Goal: Information Seeking & Learning: Learn about a topic

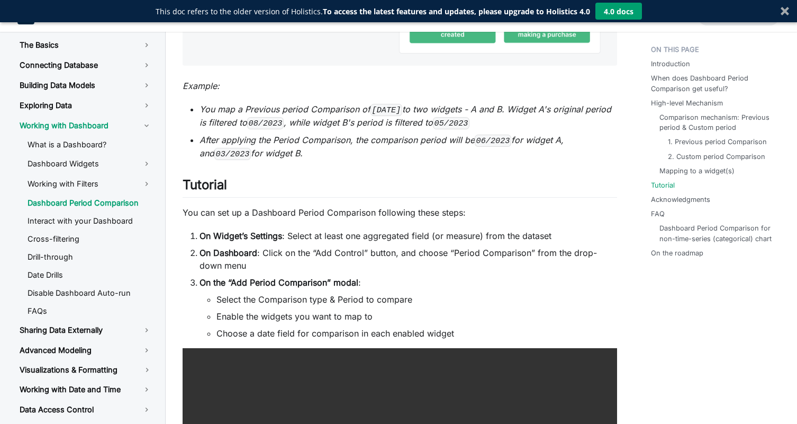
scroll to position [2506, 0]
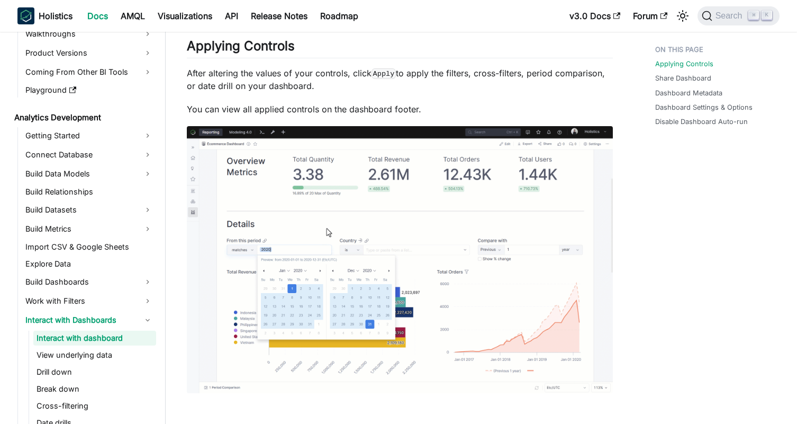
scroll to position [85, 0]
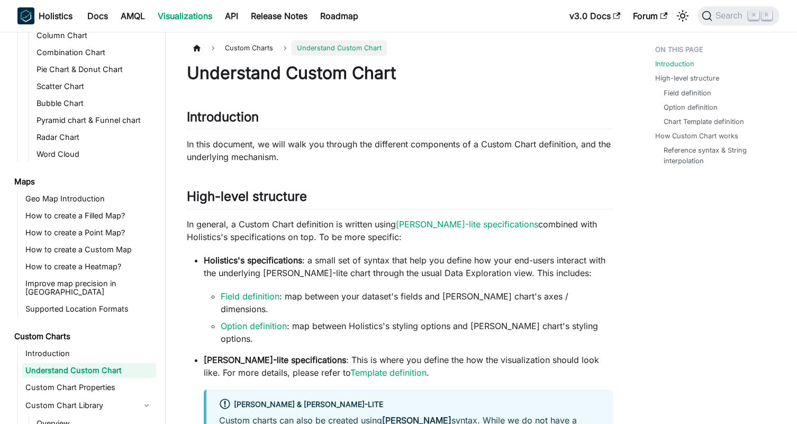
scroll to position [326, 0]
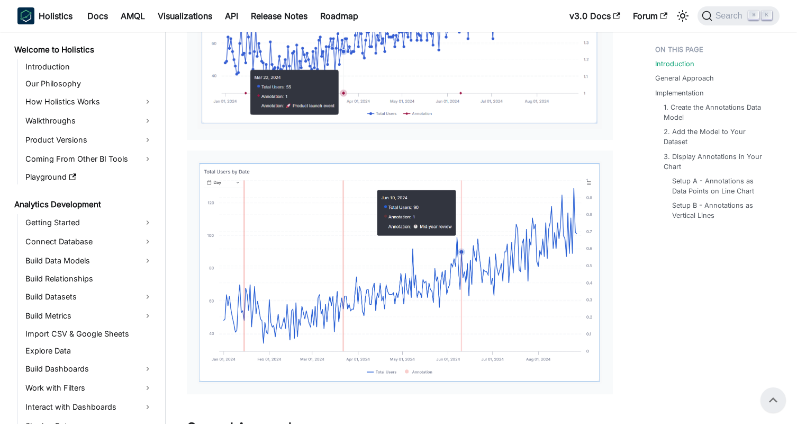
scroll to position [344, 0]
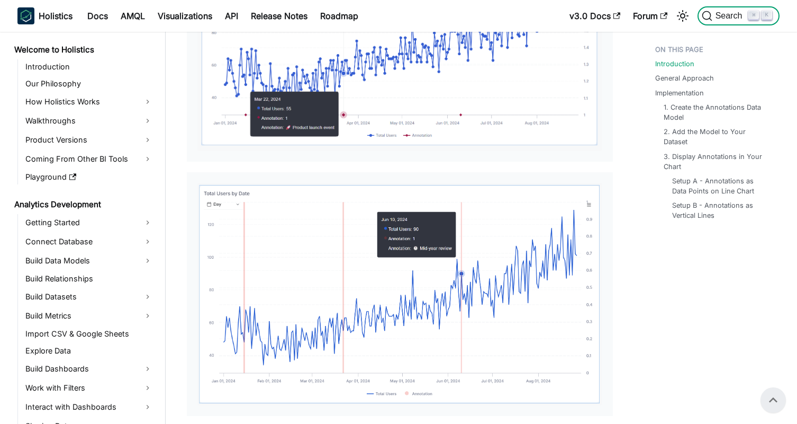
click at [719, 20] on span "Search" at bounding box center [731, 16] width 37 height 10
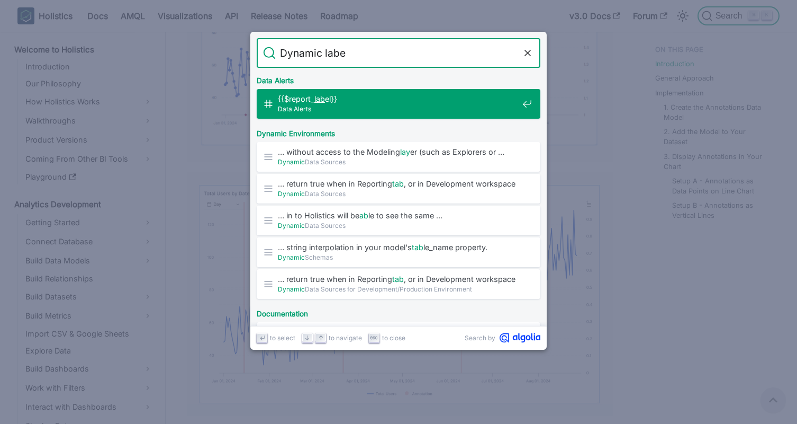
type input "Dynamic label"
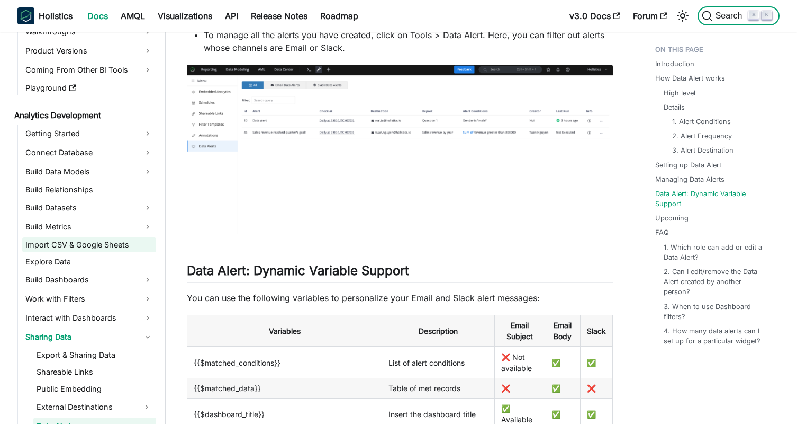
scroll to position [93, 0]
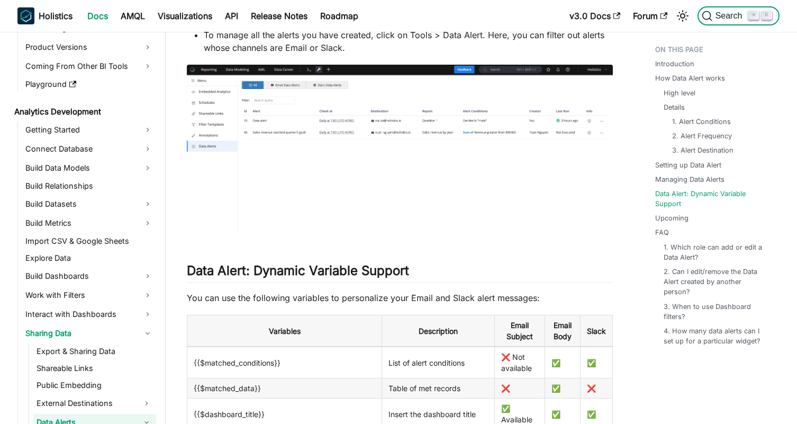
click at [722, 17] on span "Search" at bounding box center [731, 16] width 37 height 10
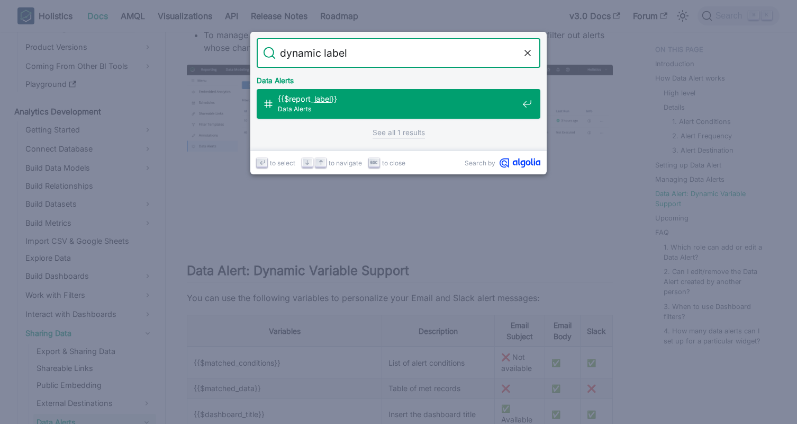
click at [330, 55] on input "dynamic label" at bounding box center [399, 53] width 246 height 30
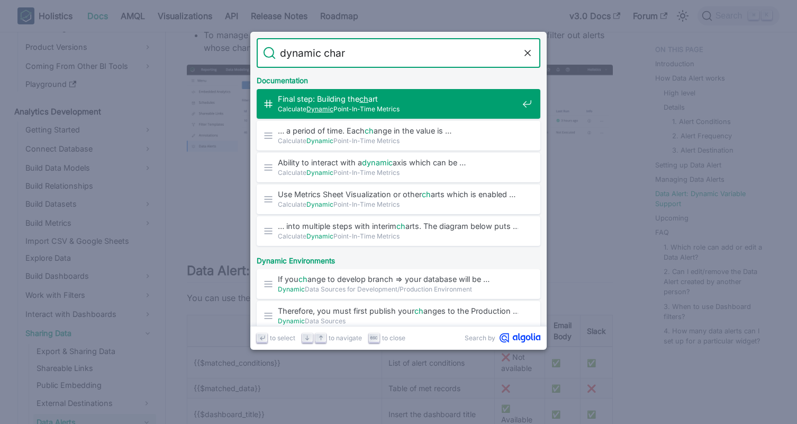
type input "dynamic chart"
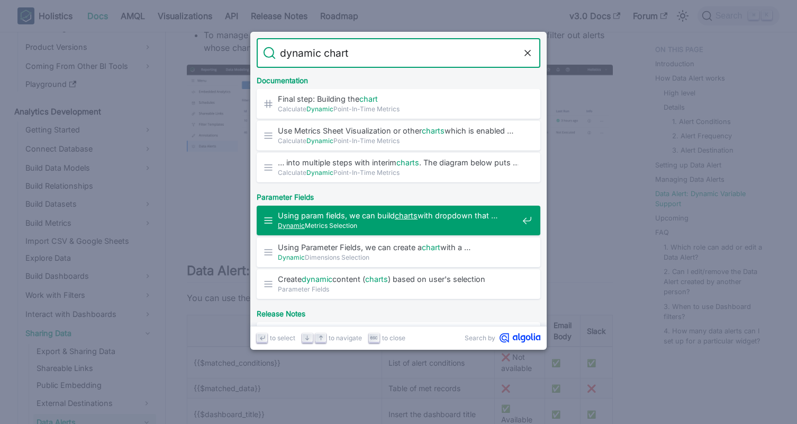
click at [308, 223] on span "Dynamic Metrics Selection" at bounding box center [398, 225] width 240 height 10
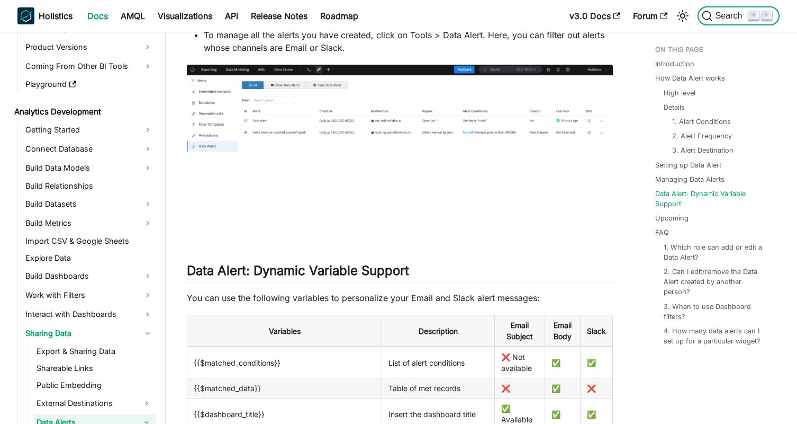
scroll to position [188, 0]
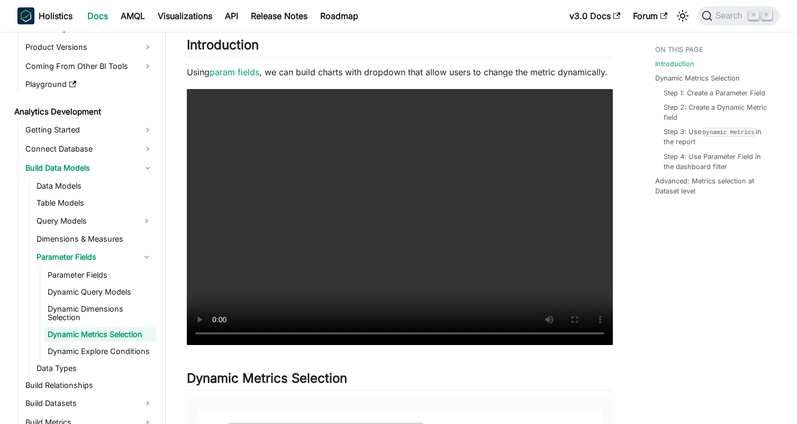
click at [89, 282] on ul "Parameter Fields Dynamic Query Models Dynamic Dimensions Selection Dynamic Metr…" at bounding box center [98, 312] width 116 height 91
click at [92, 272] on link "Parameter Fields" at bounding box center [100, 274] width 112 height 15
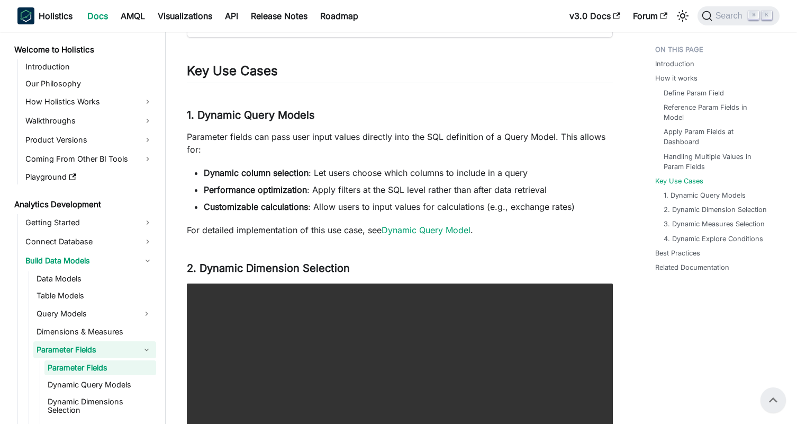
scroll to position [1675, 0]
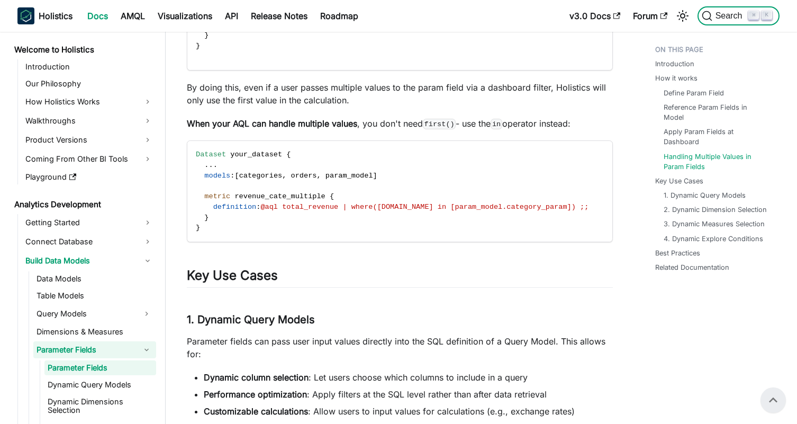
click at [729, 17] on span "Search" at bounding box center [731, 16] width 37 height 10
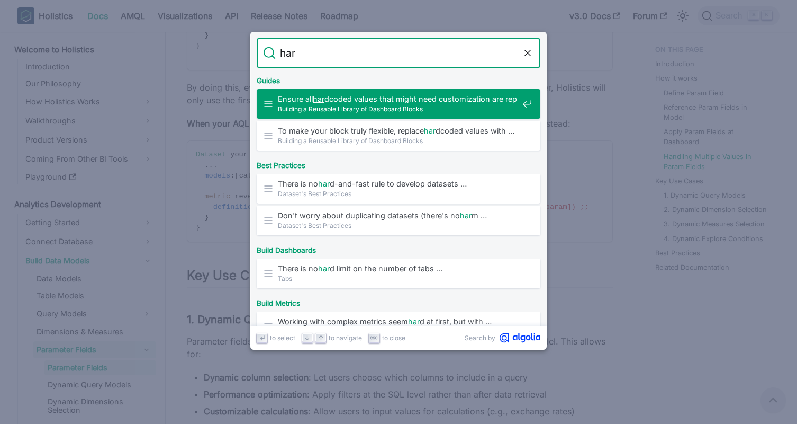
click at [293, 49] on input "har" at bounding box center [399, 53] width 246 height 30
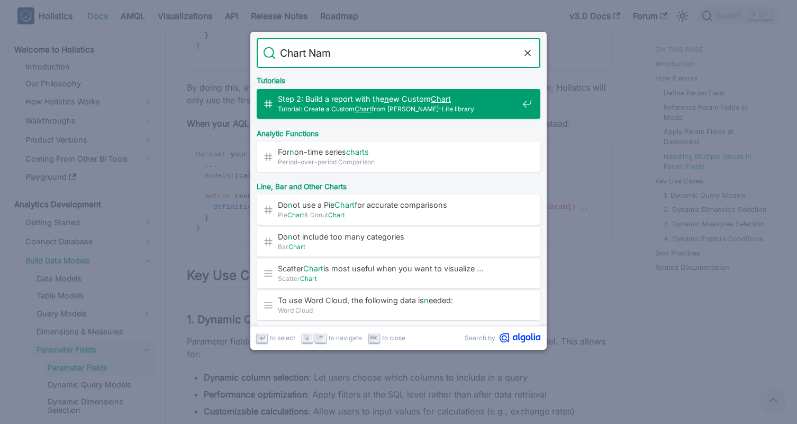
type input "Chart Name"
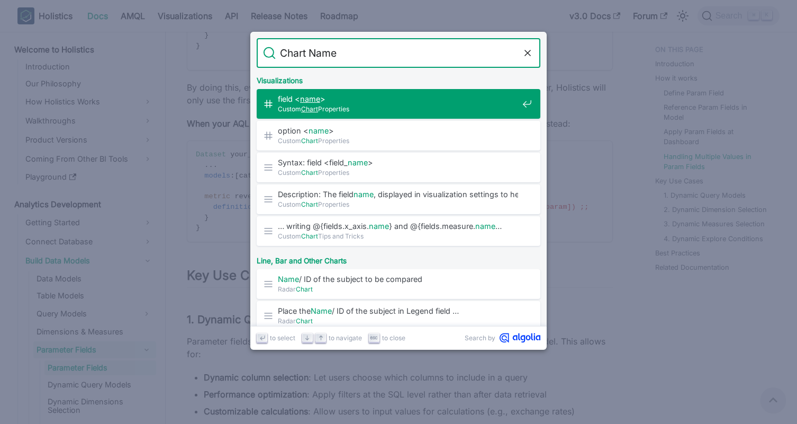
click at [304, 105] on mark "Chart" at bounding box center [309, 109] width 17 height 8
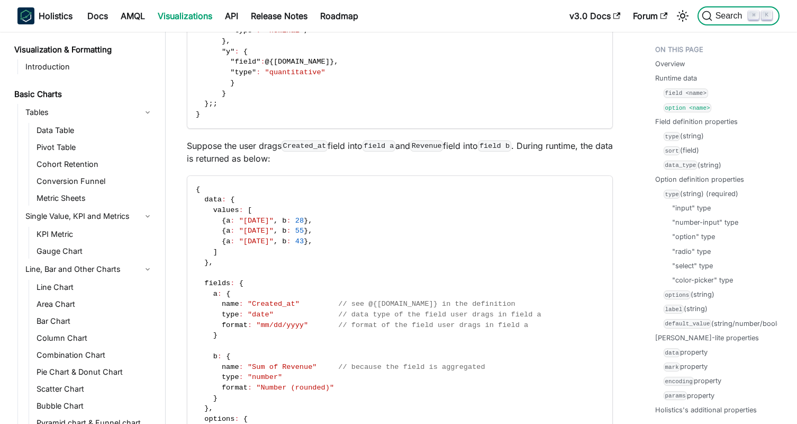
click at [724, 17] on span "Search" at bounding box center [731, 16] width 37 height 10
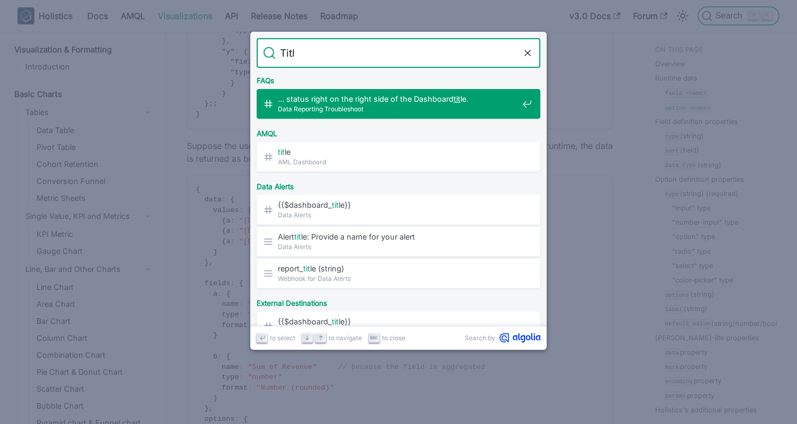
type input "Title"
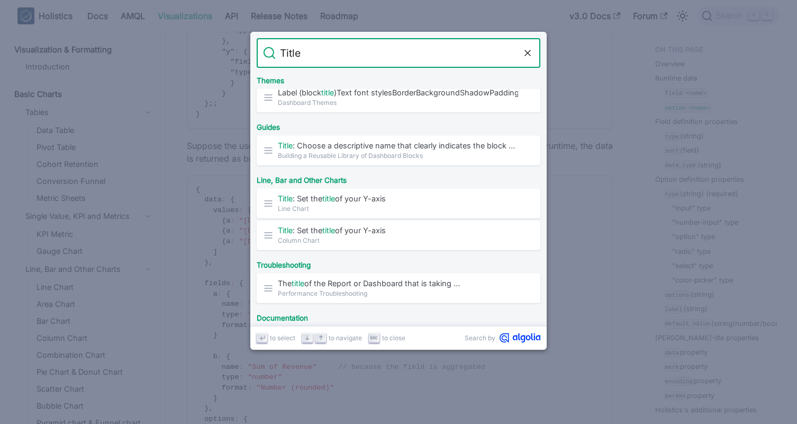
scroll to position [487, 0]
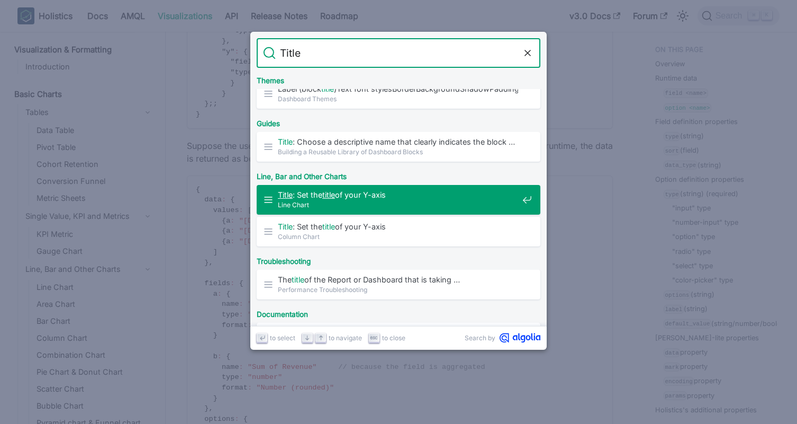
click at [296, 192] on span "Title : Set the title of your Y-axis" at bounding box center [398, 195] width 240 height 10
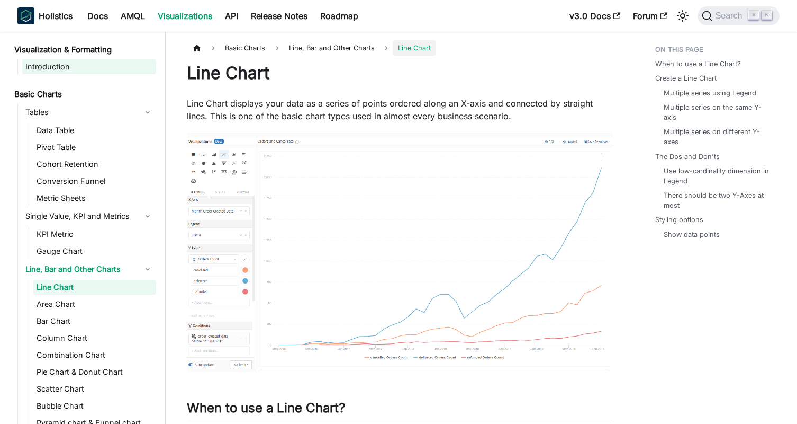
click at [60, 62] on link "Introduction" at bounding box center [89, 66] width 134 height 15
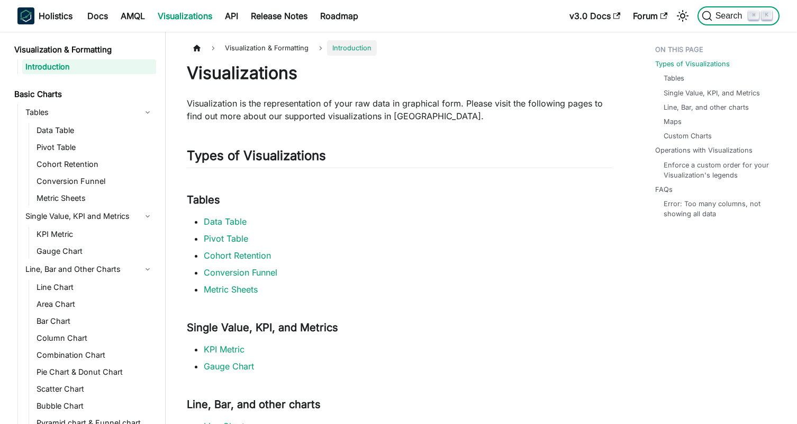
click at [725, 15] on span "Search" at bounding box center [731, 16] width 37 height 10
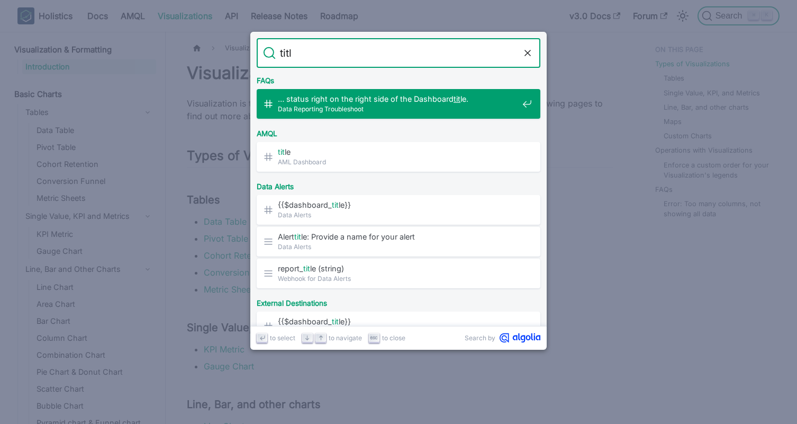
type input "title"
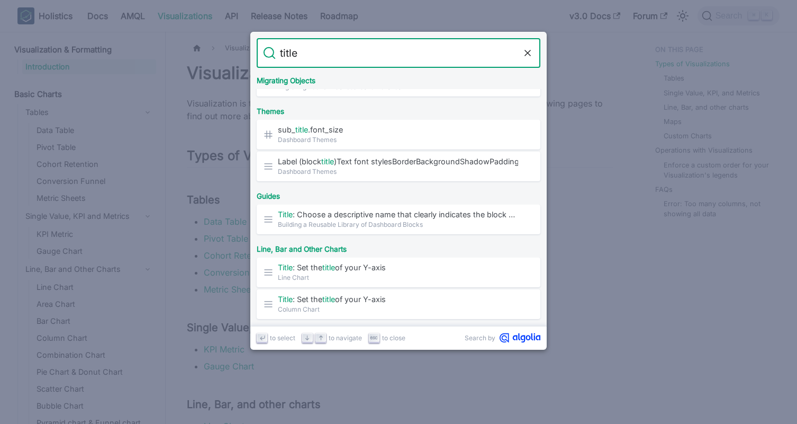
scroll to position [418, 0]
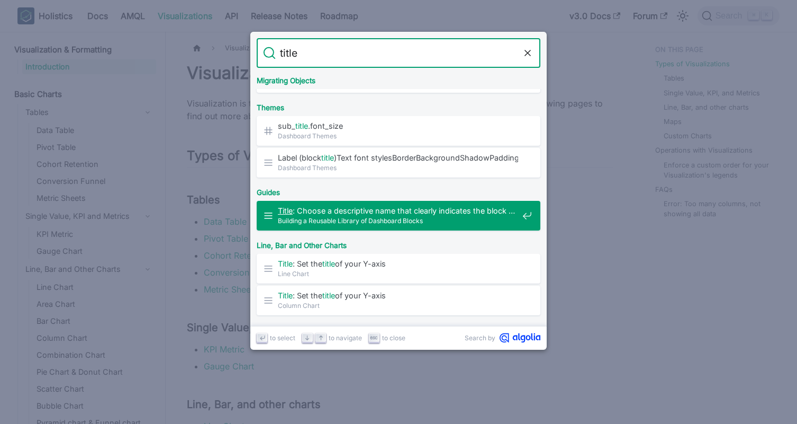
click at [409, 212] on span "Title : Choose a descriptive name that clearly indicates the block …" at bounding box center [398, 210] width 240 height 10
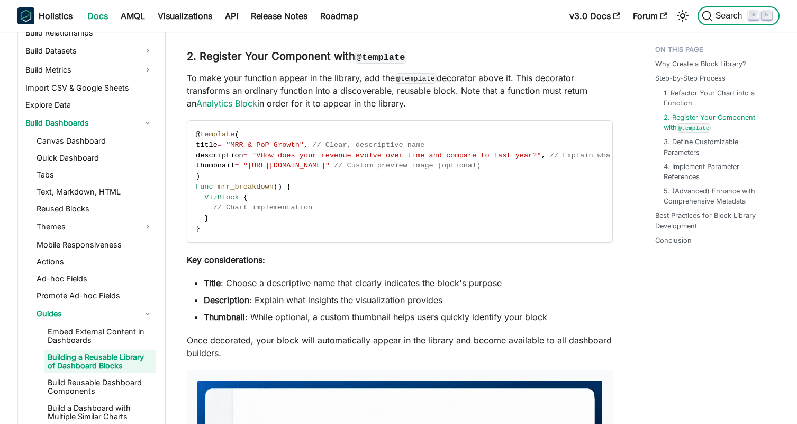
scroll to position [273, 0]
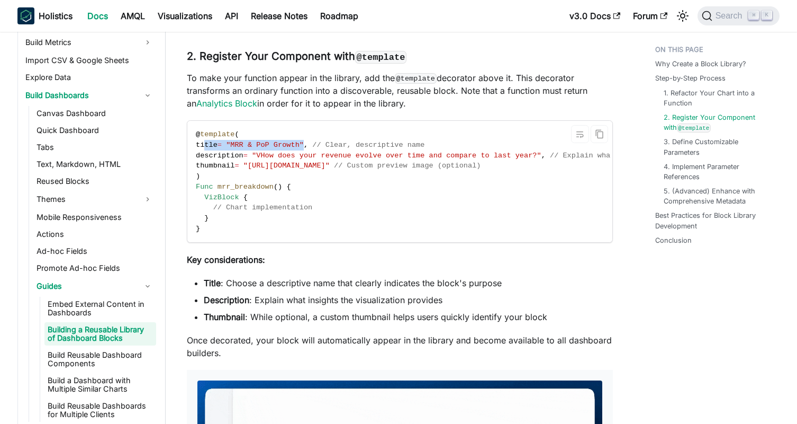
drag, startPoint x: 204, startPoint y: 133, endPoint x: 318, endPoint y: 134, distance: 113.8
click at [318, 141] on span "title = "MRR & PoP Growth" , // Clear, descriptive name" at bounding box center [310, 145] width 229 height 8
copy span "title = "MRR & PoP Growth""
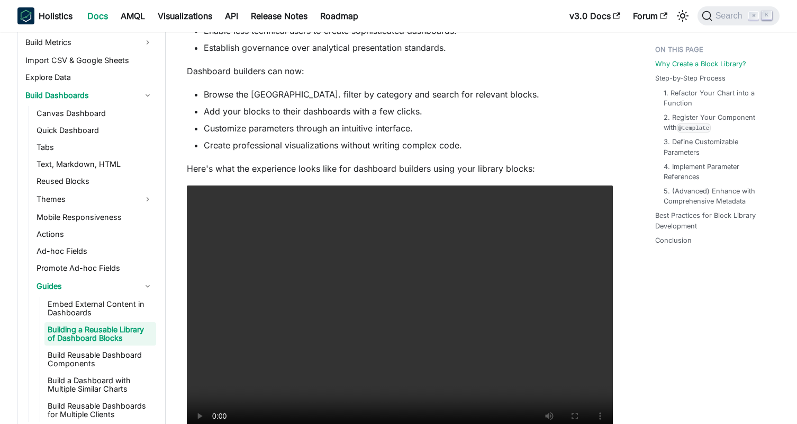
scroll to position [0, 0]
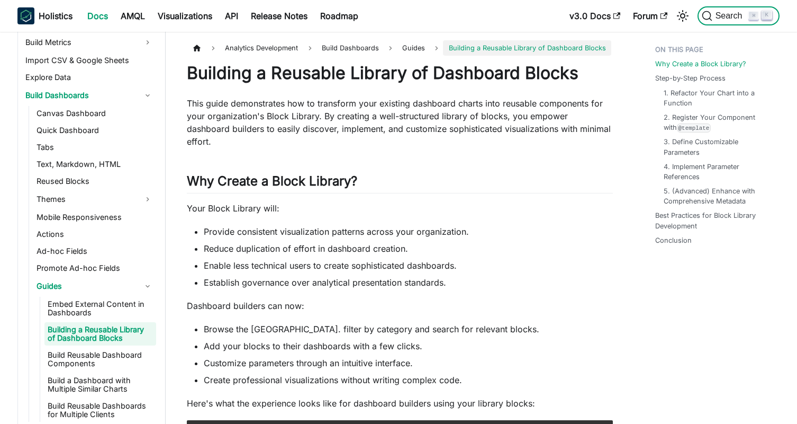
click at [717, 16] on span "Search" at bounding box center [731, 16] width 37 height 10
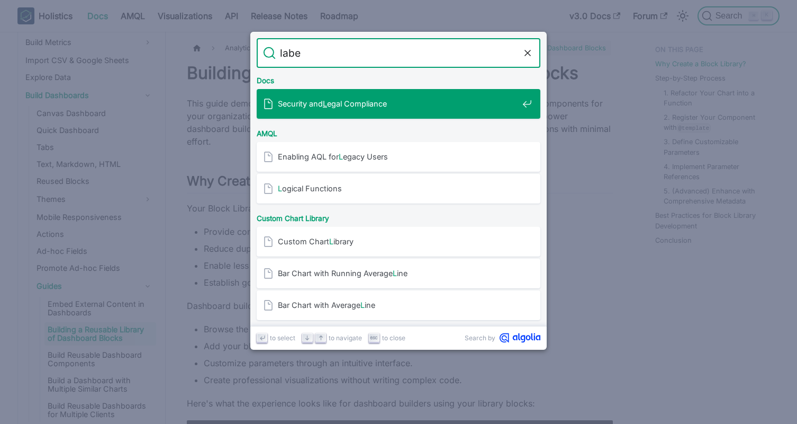
type input "label"
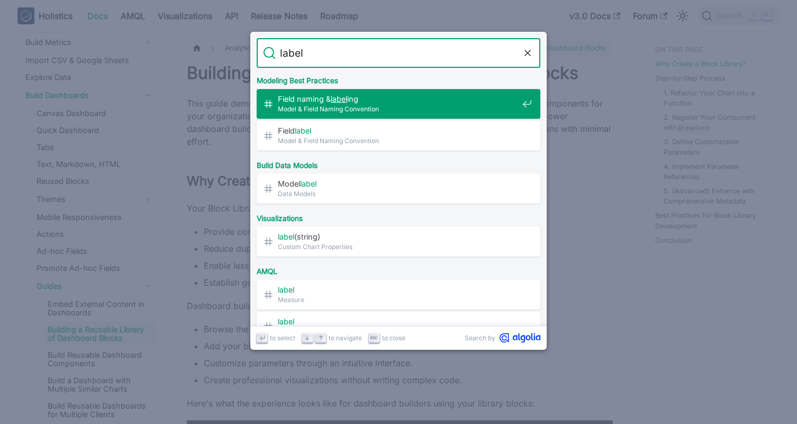
click at [328, 101] on span "Field naming & label ing​" at bounding box center [398, 99] width 240 height 10
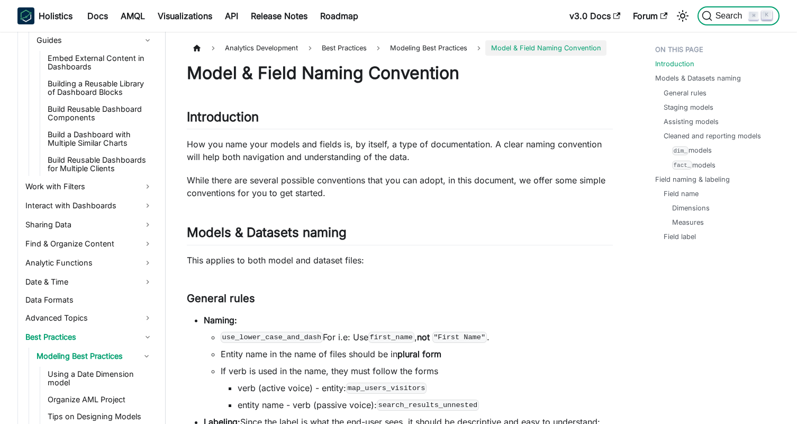
click at [723, 12] on span "Search" at bounding box center [731, 16] width 37 height 10
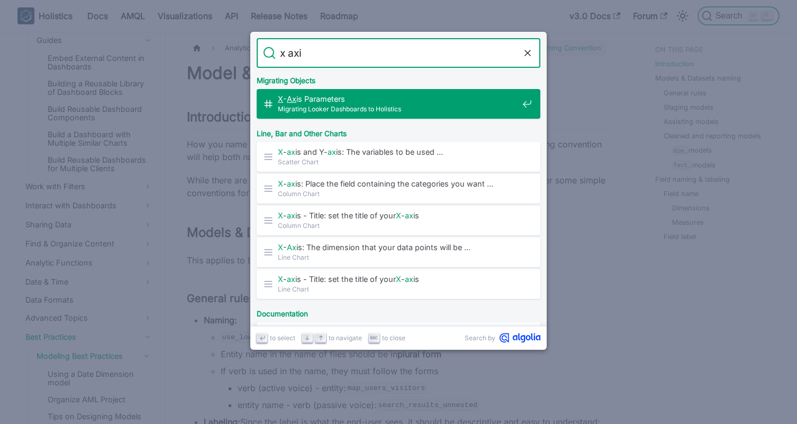
type input "x axis"
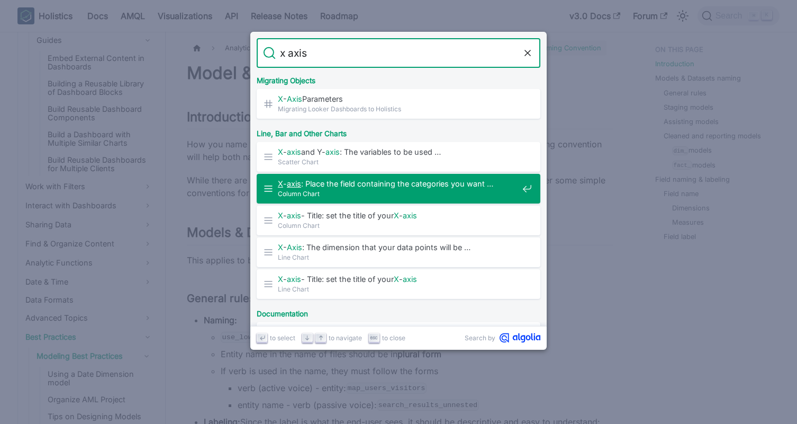
click at [325, 183] on span "X - axis : Place the field containing the categories you want …" at bounding box center [398, 183] width 240 height 10
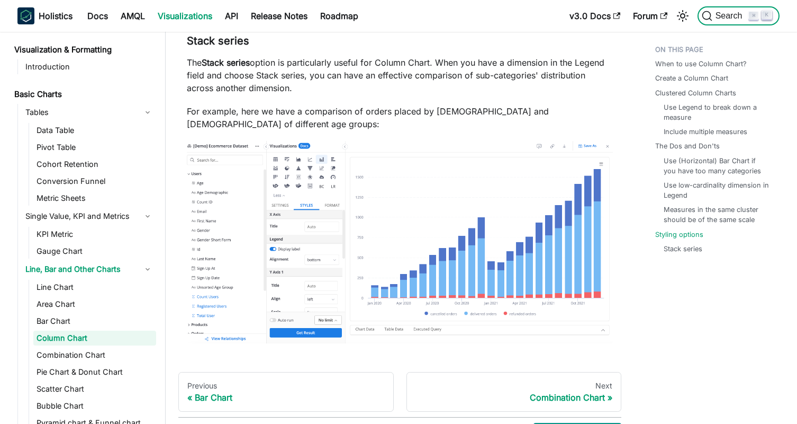
scroll to position [3803, 0]
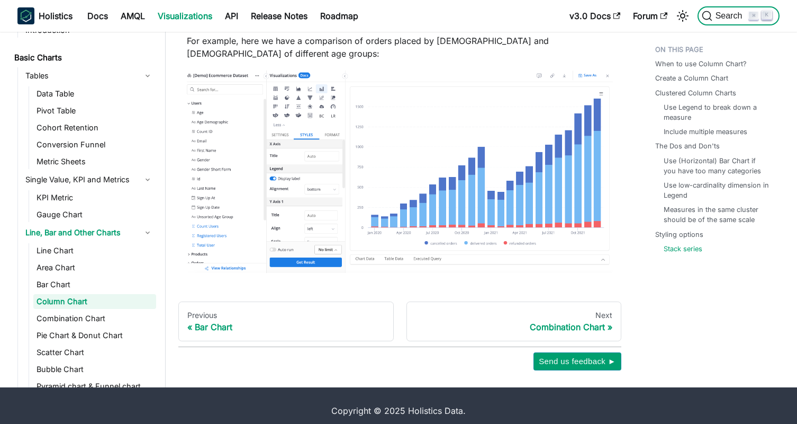
click at [732, 14] on span "Search" at bounding box center [731, 16] width 37 height 10
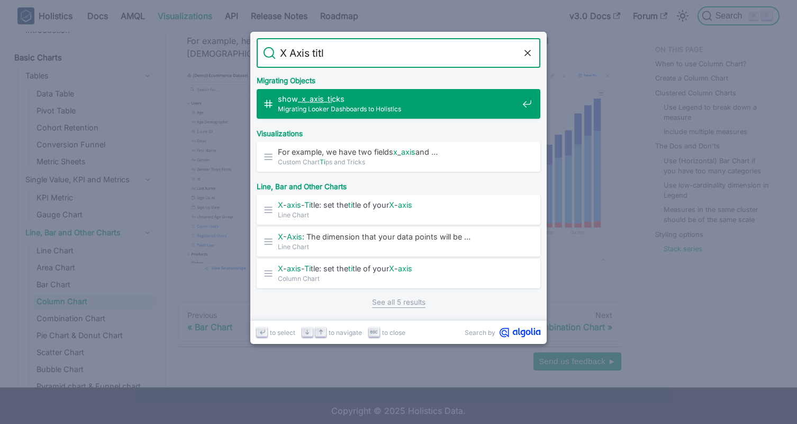
type input "X Axis title"
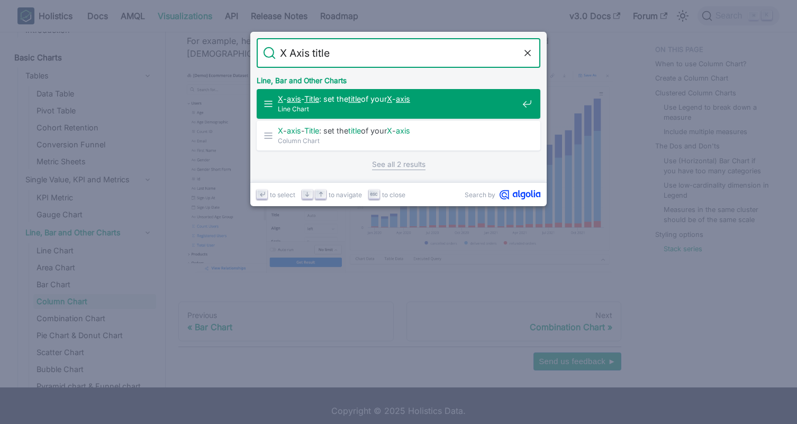
click at [320, 105] on span "Line Chart" at bounding box center [398, 109] width 240 height 10
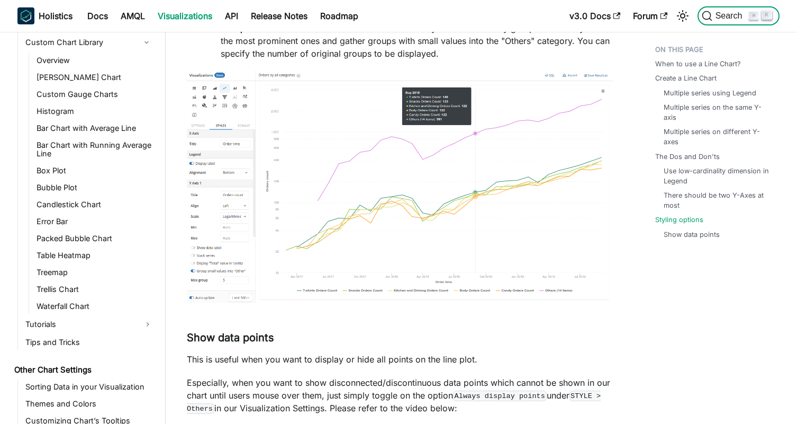
scroll to position [4381, 0]
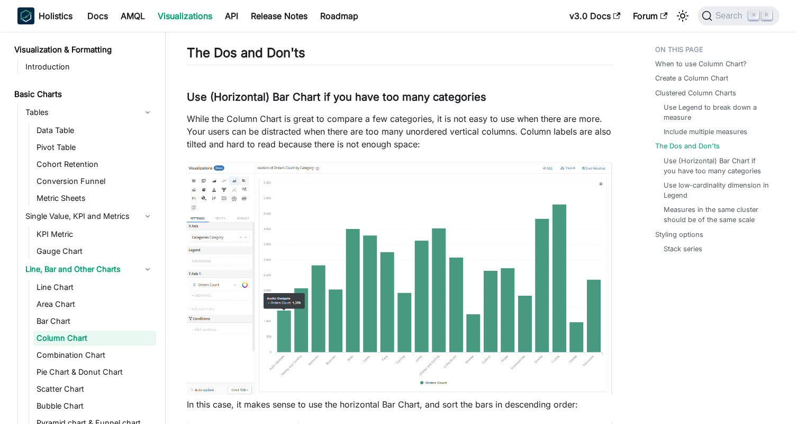
scroll to position [1543, 0]
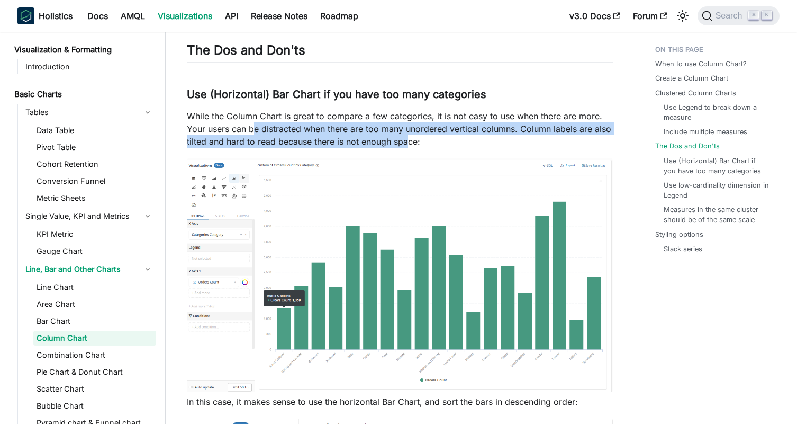
drag, startPoint x: 253, startPoint y: 131, endPoint x: 410, endPoint y: 143, distance: 158.3
click at [409, 142] on p "While the Column Chart is great to compare a few categories, it is not easy to …" at bounding box center [400, 129] width 426 height 38
click at [403, 142] on p "While the Column Chart is great to compare a few categories, it is not easy to …" at bounding box center [400, 129] width 426 height 38
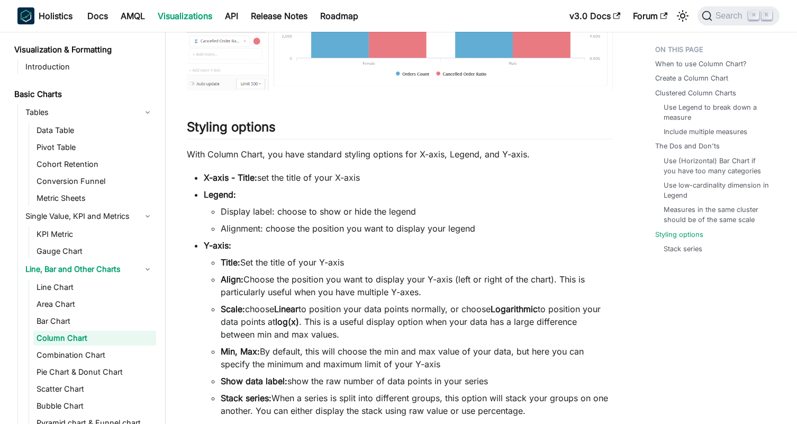
scroll to position [3223, 0]
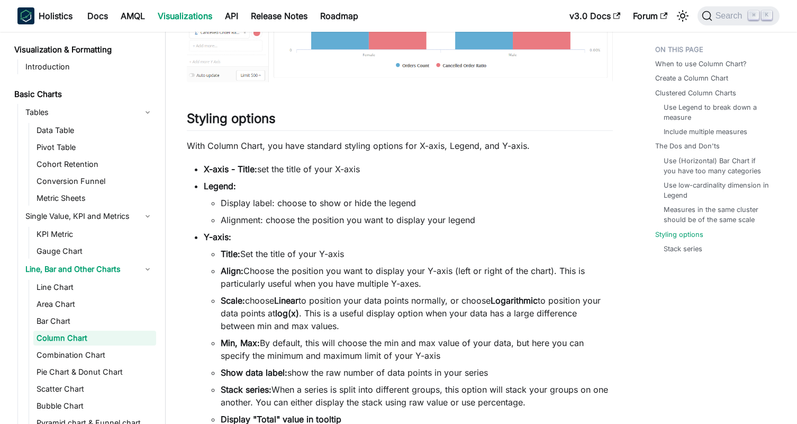
click at [291, 230] on ul "X-axis - Title: set the title of your X-axis Legend: Display label: choose to s…" at bounding box center [400, 341] width 426 height 356
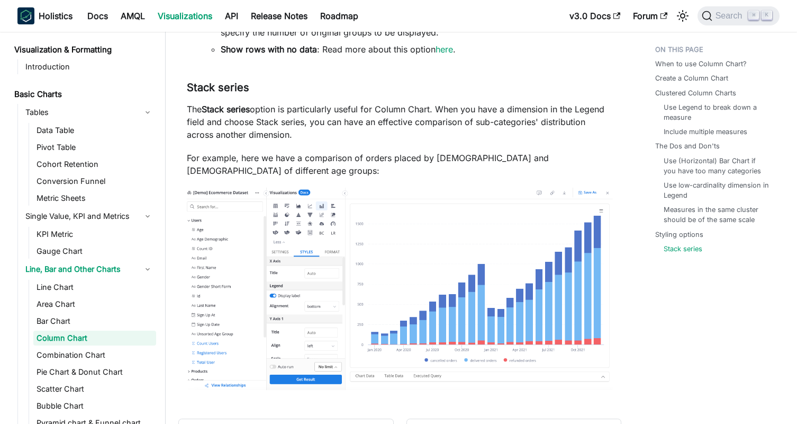
scroll to position [3803, 0]
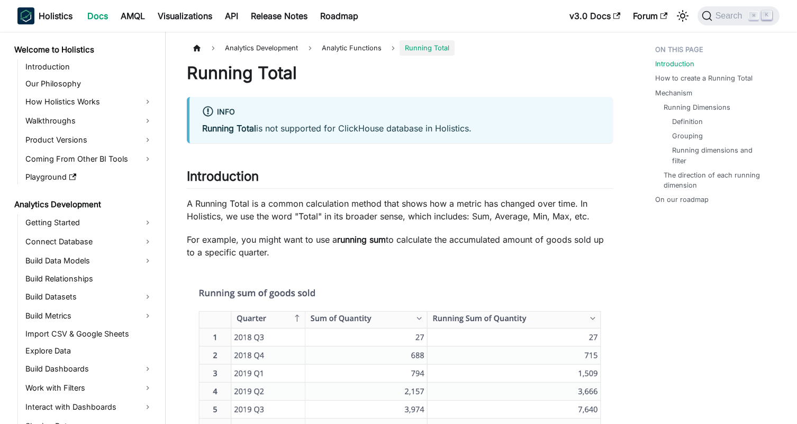
scroll to position [161, 0]
